Goal: Information Seeking & Learning: Learn about a topic

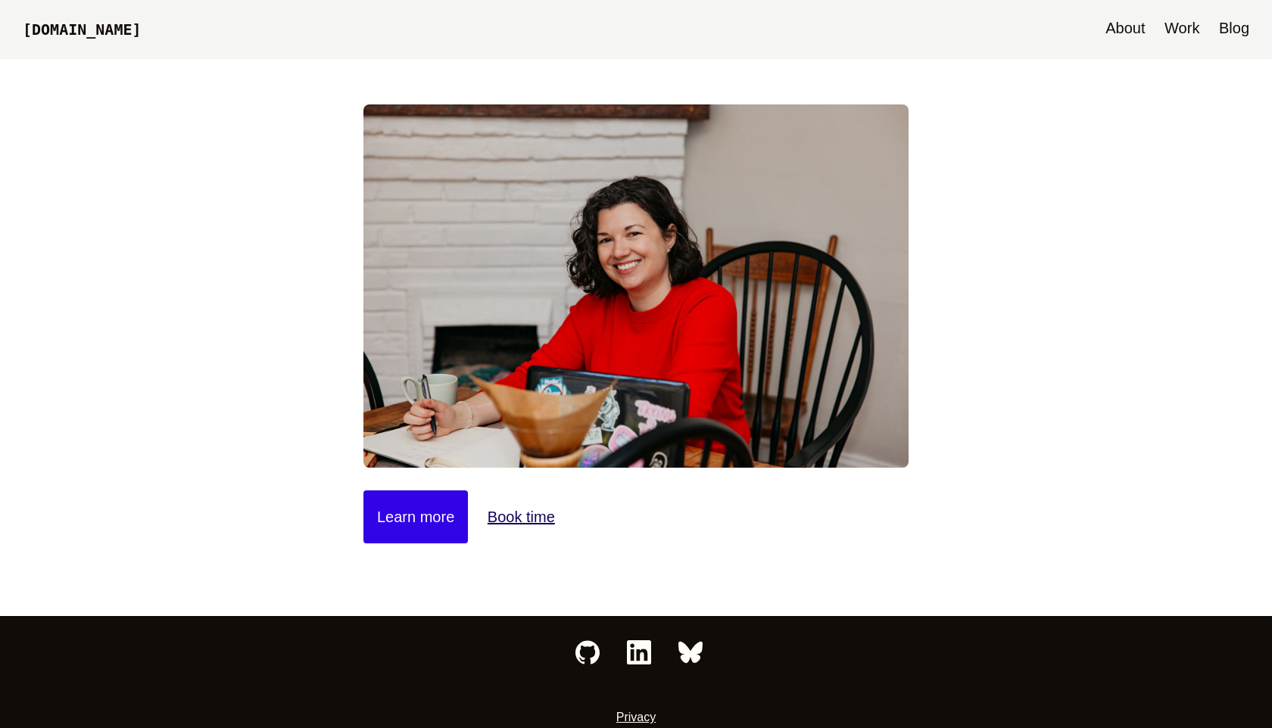
click at [1235, 33] on link "Blog" at bounding box center [1233, 29] width 45 height 59
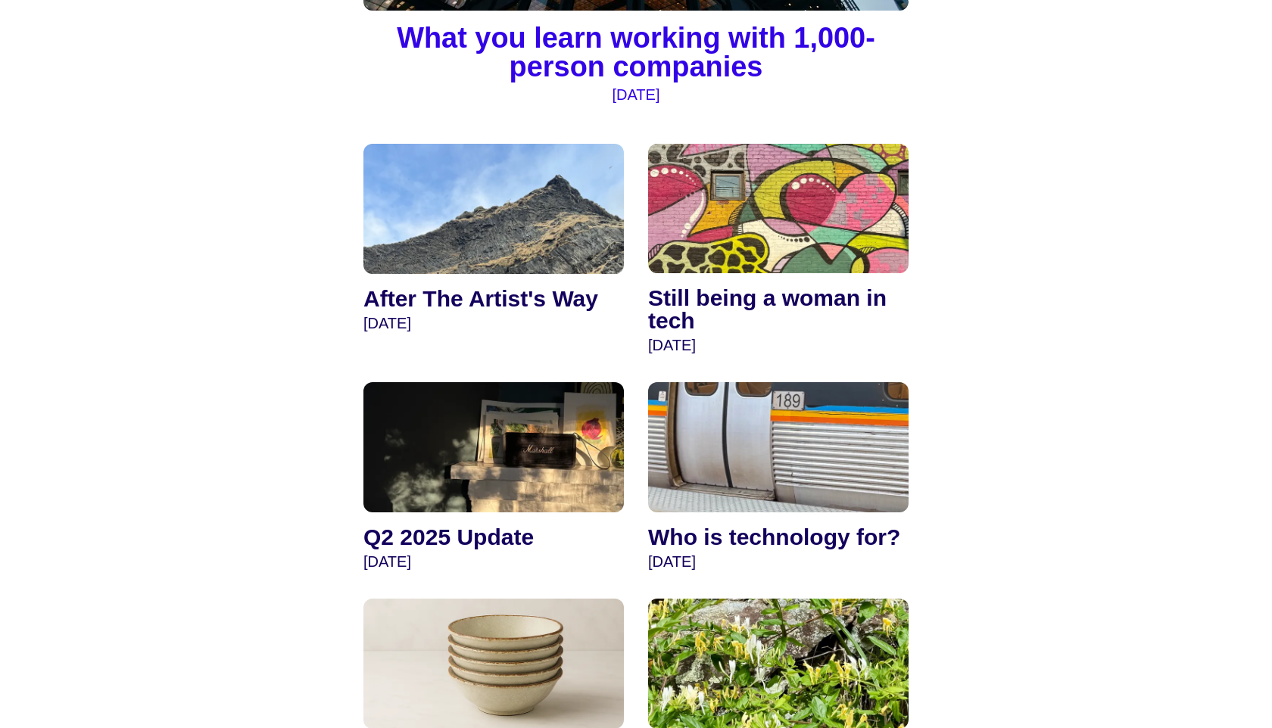
scroll to position [146, 0]
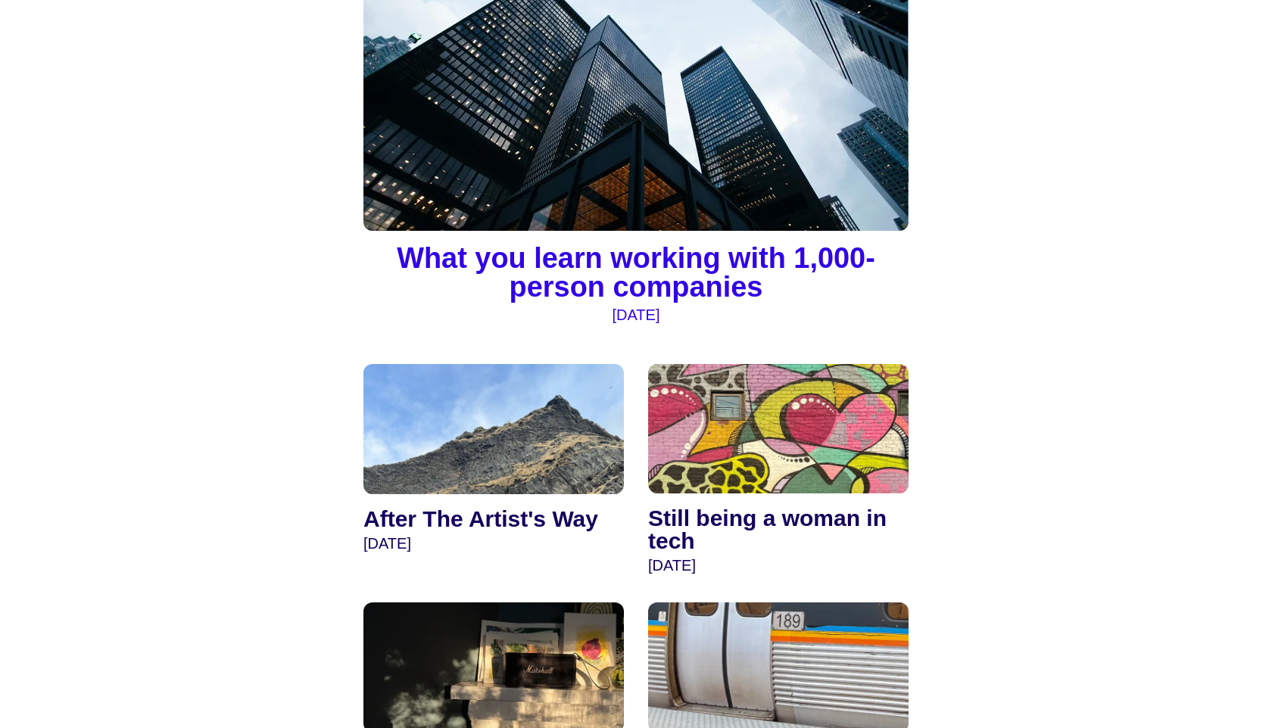
click at [687, 125] on img at bounding box center [635, 94] width 545 height 273
